Goal: Task Accomplishment & Management: Manage account settings

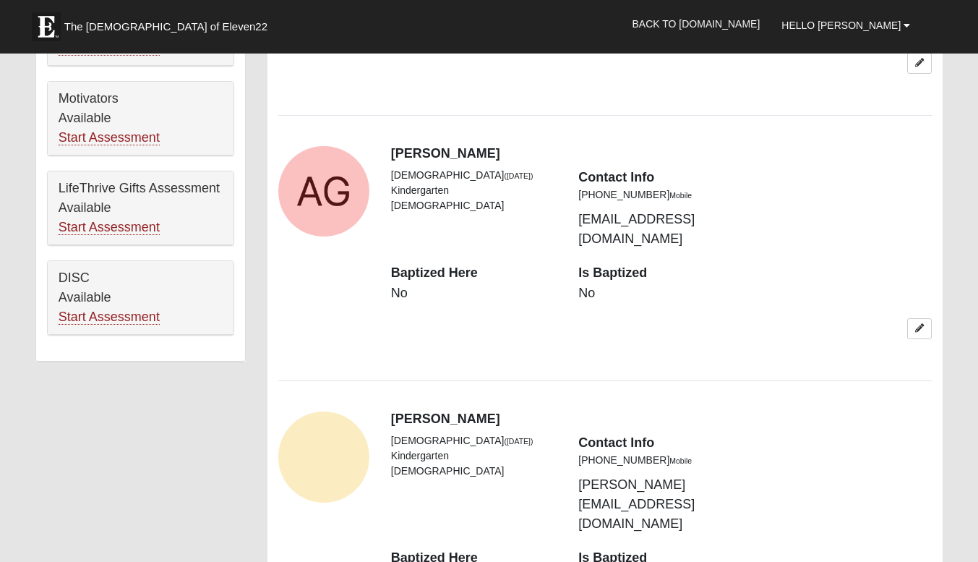
scroll to position [1229, 0]
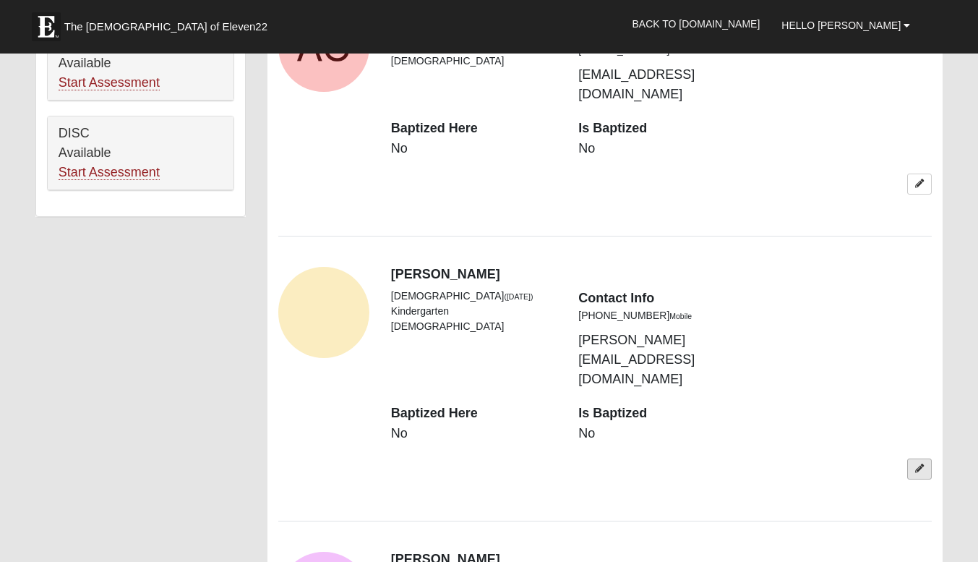
click at [910, 458] on link at bounding box center [919, 468] width 25 height 21
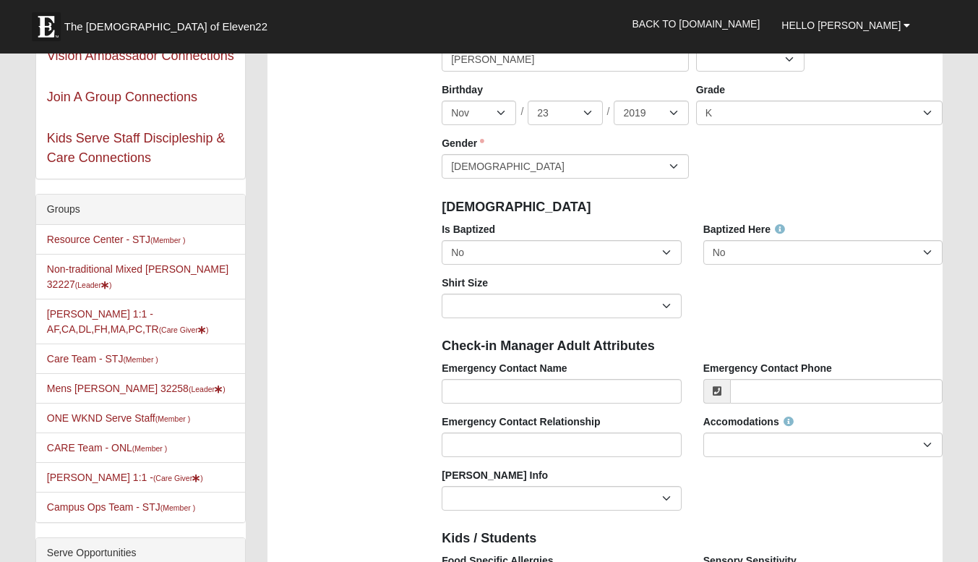
scroll to position [289, 0]
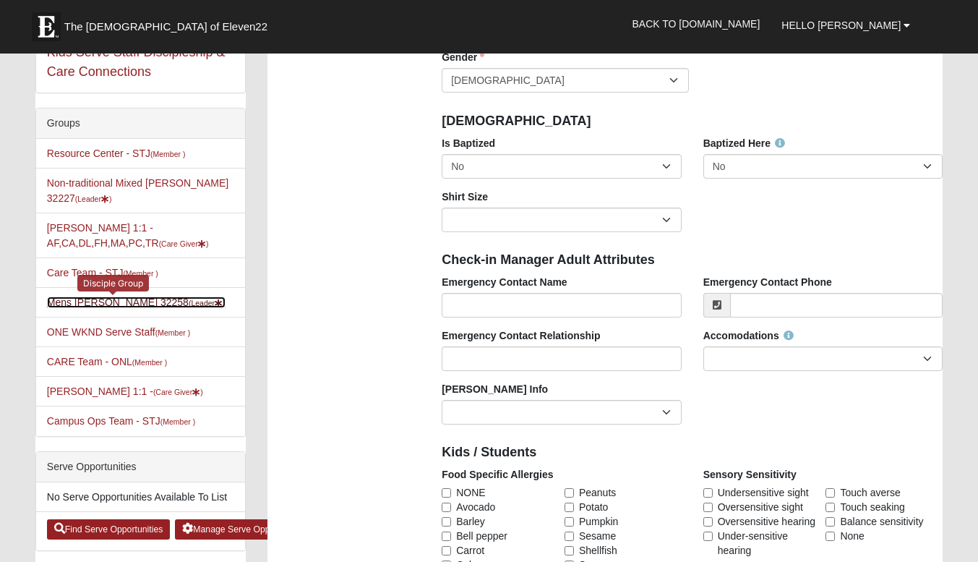
click at [93, 301] on link "Mens Grimm 32258 (Leader )" at bounding box center [136, 302] width 179 height 12
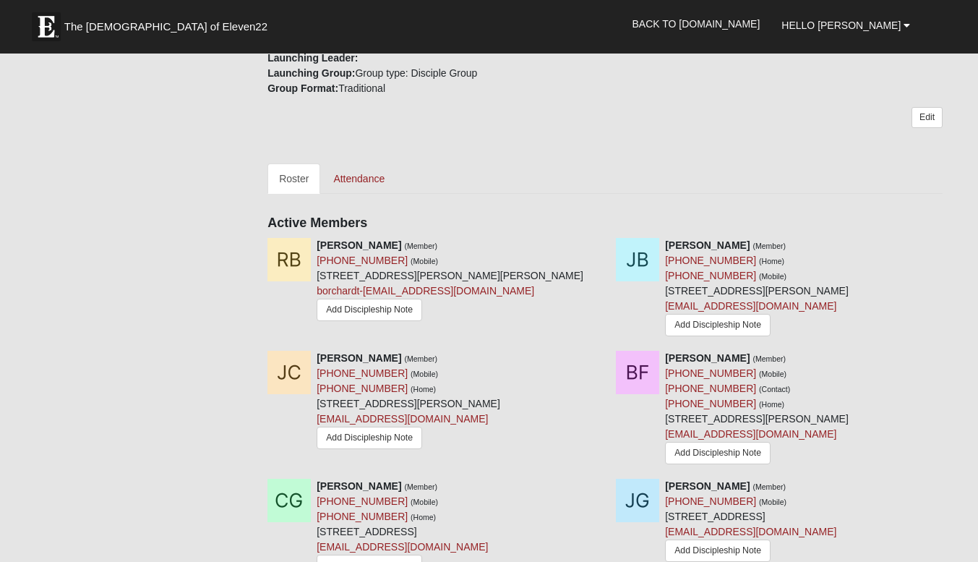
scroll to position [506, 0]
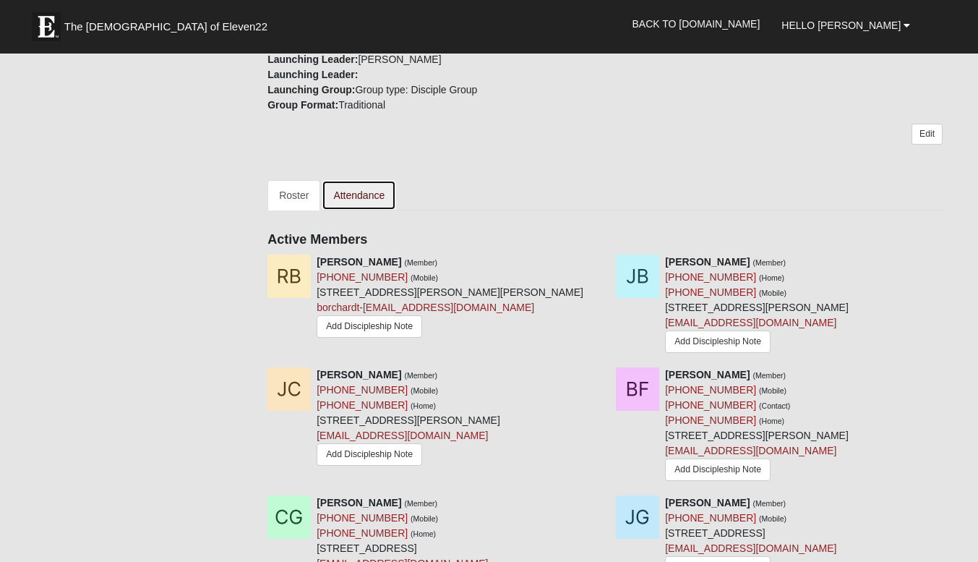
click at [365, 201] on link "Attendance" at bounding box center [359, 195] width 74 height 30
